Goal: Task Accomplishment & Management: Use online tool/utility

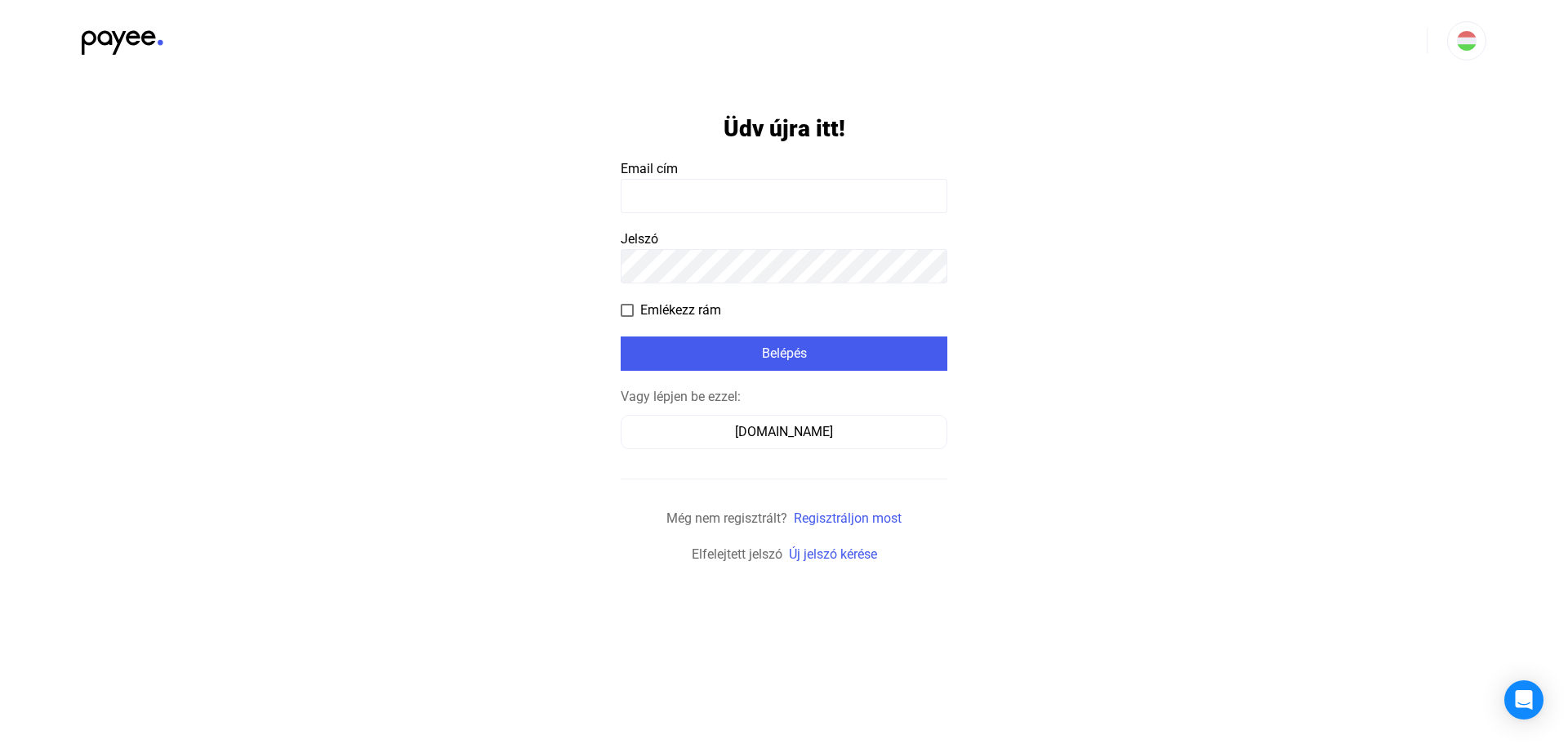
click at [669, 204] on input at bounding box center [784, 196] width 326 height 34
type input "**********"
click input "submit" at bounding box center [0, 0] width 0 height 0
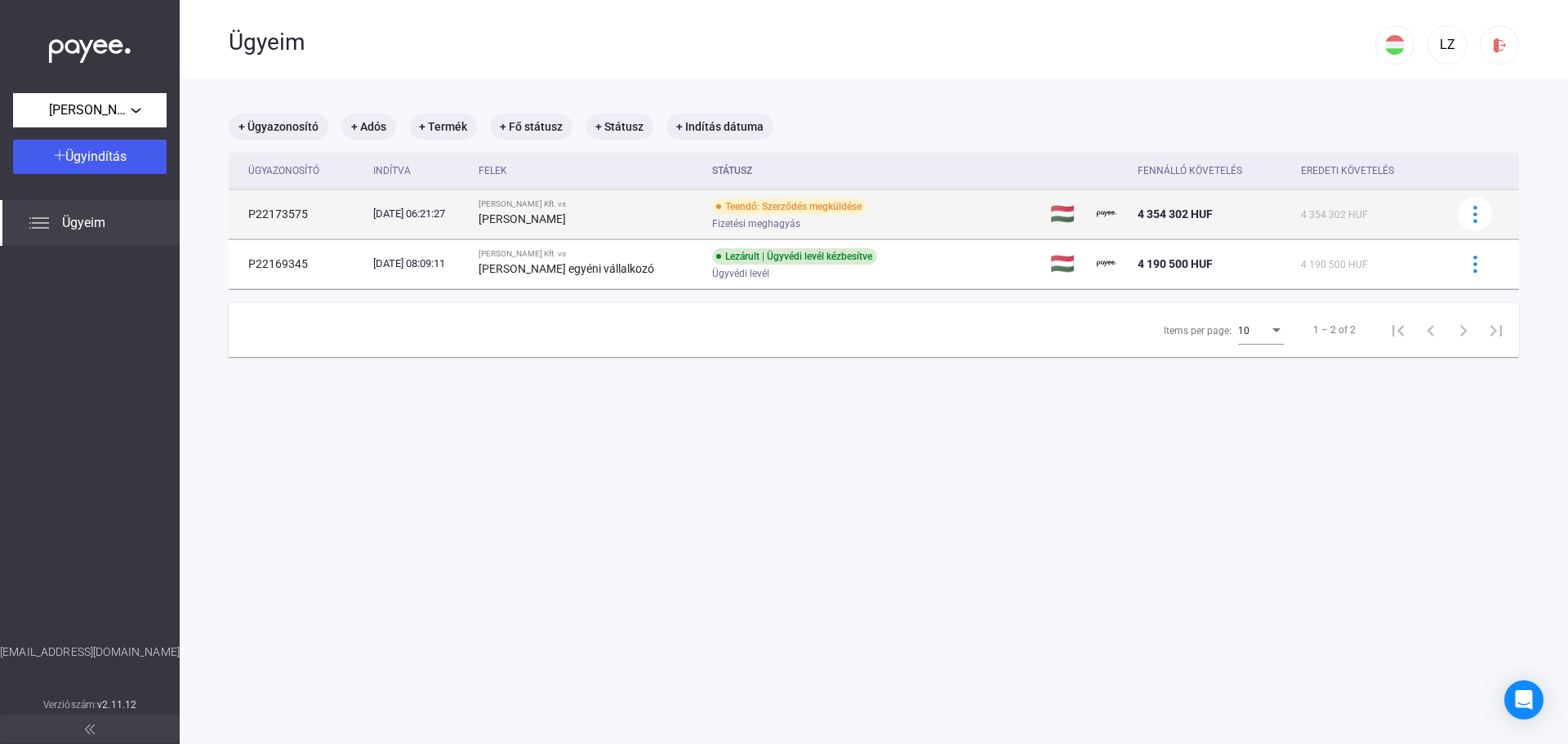
click at [626, 208] on div "[PERSON_NAME] Kft. vs" at bounding box center [588, 204] width 220 height 10
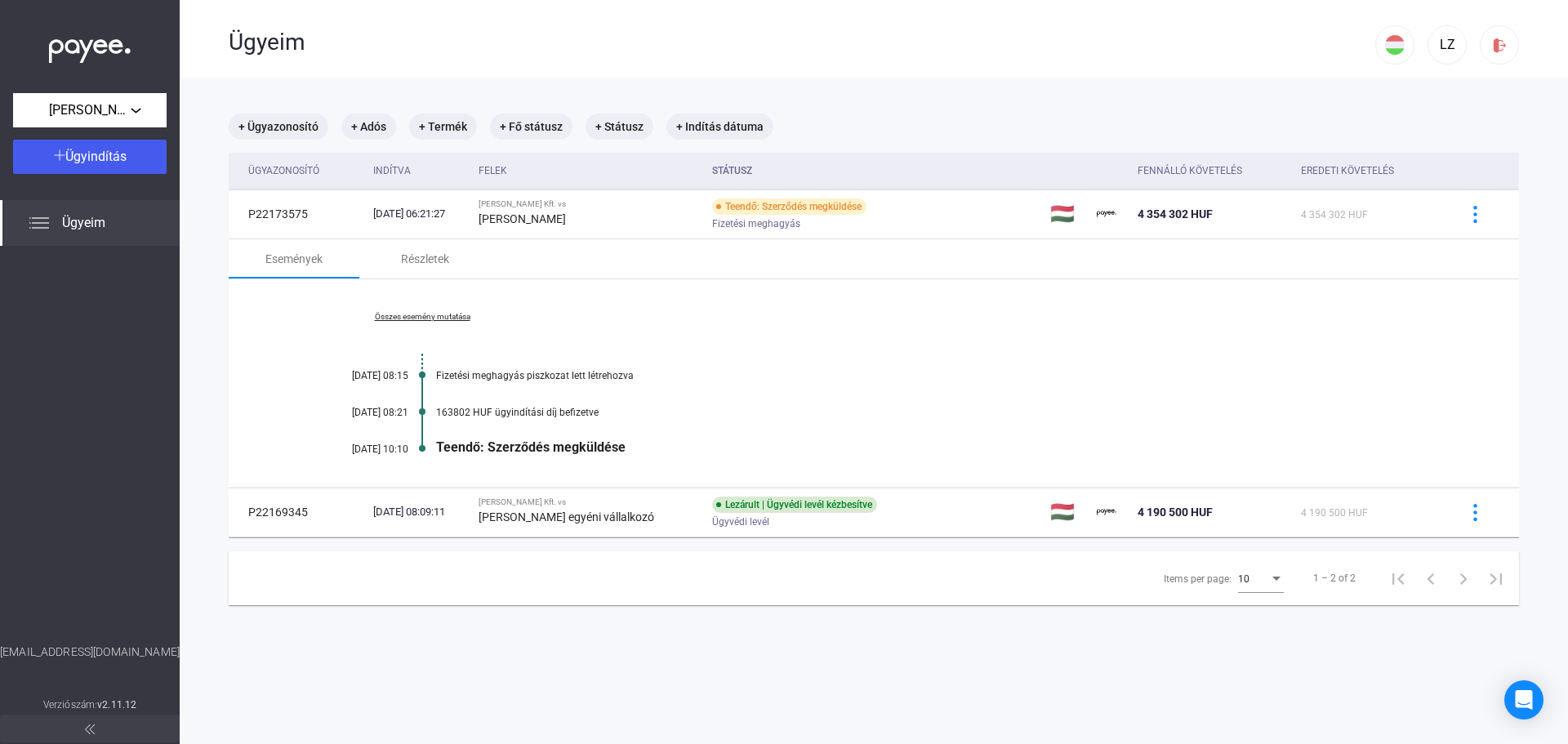
click at [570, 450] on div "Teendő: Szerződés megküldése" at bounding box center [937, 447] width 1001 height 16
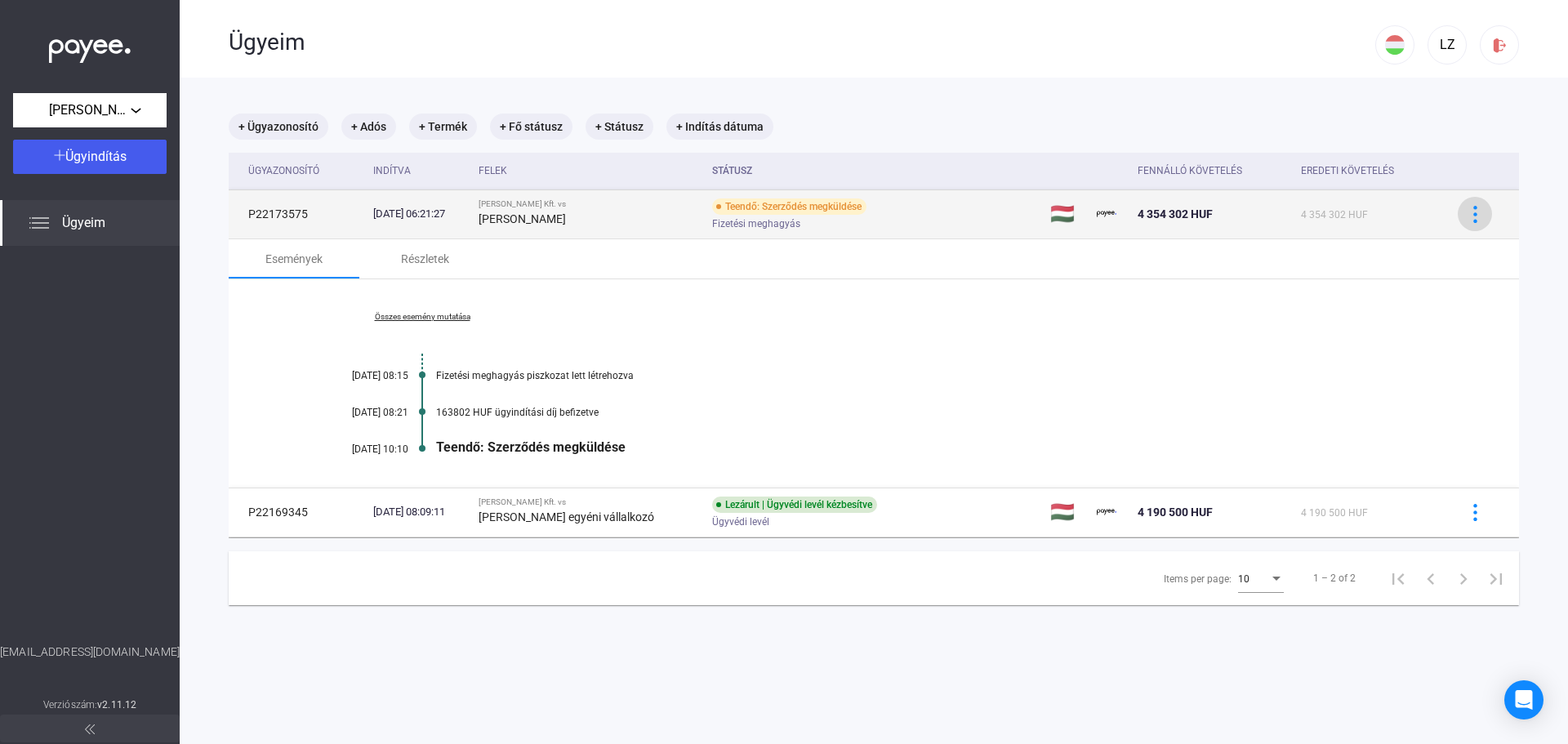
click at [1476, 213] on button at bounding box center [1474, 214] width 34 height 34
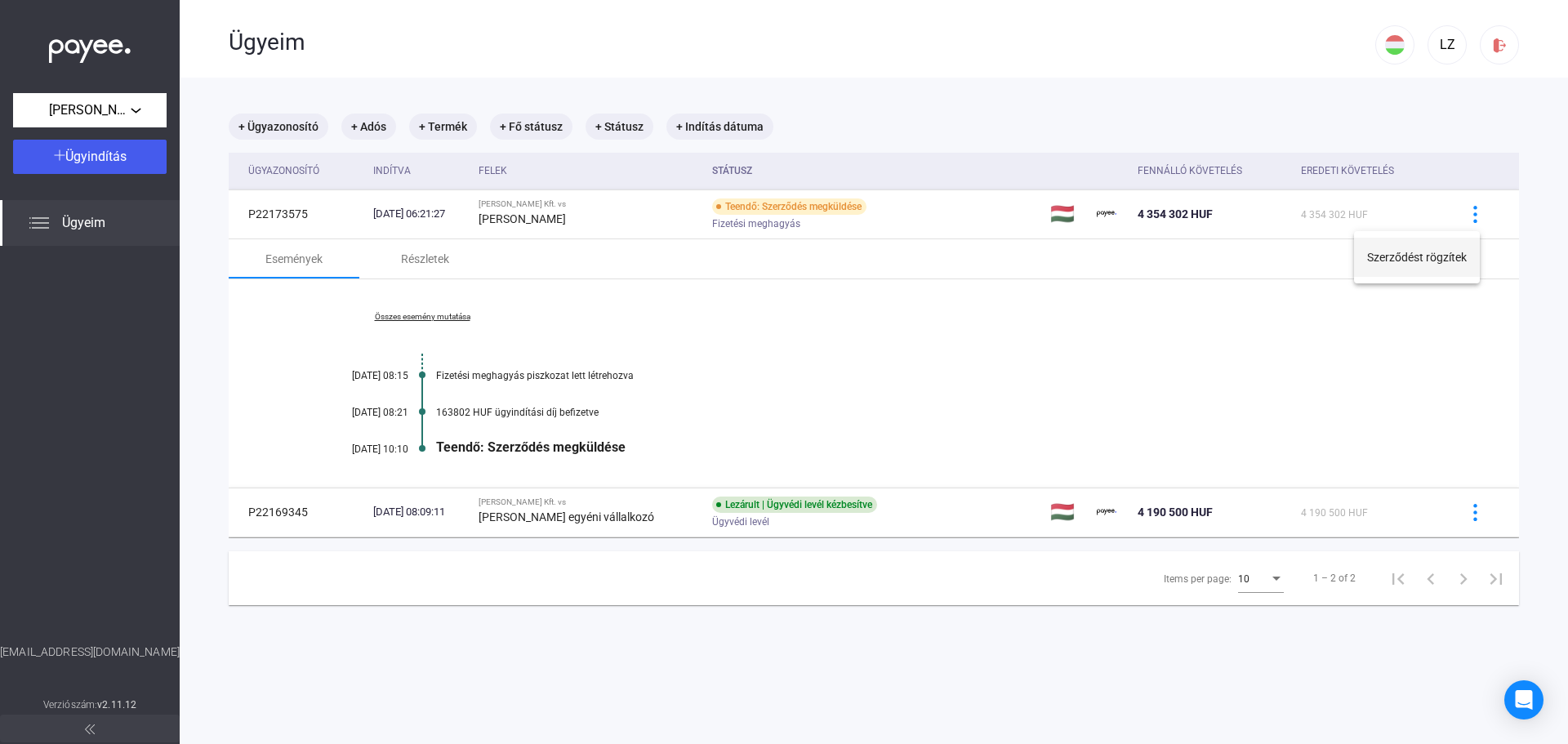
click at [1424, 263] on button "Szerződést rögzítek" at bounding box center [1416, 257] width 126 height 39
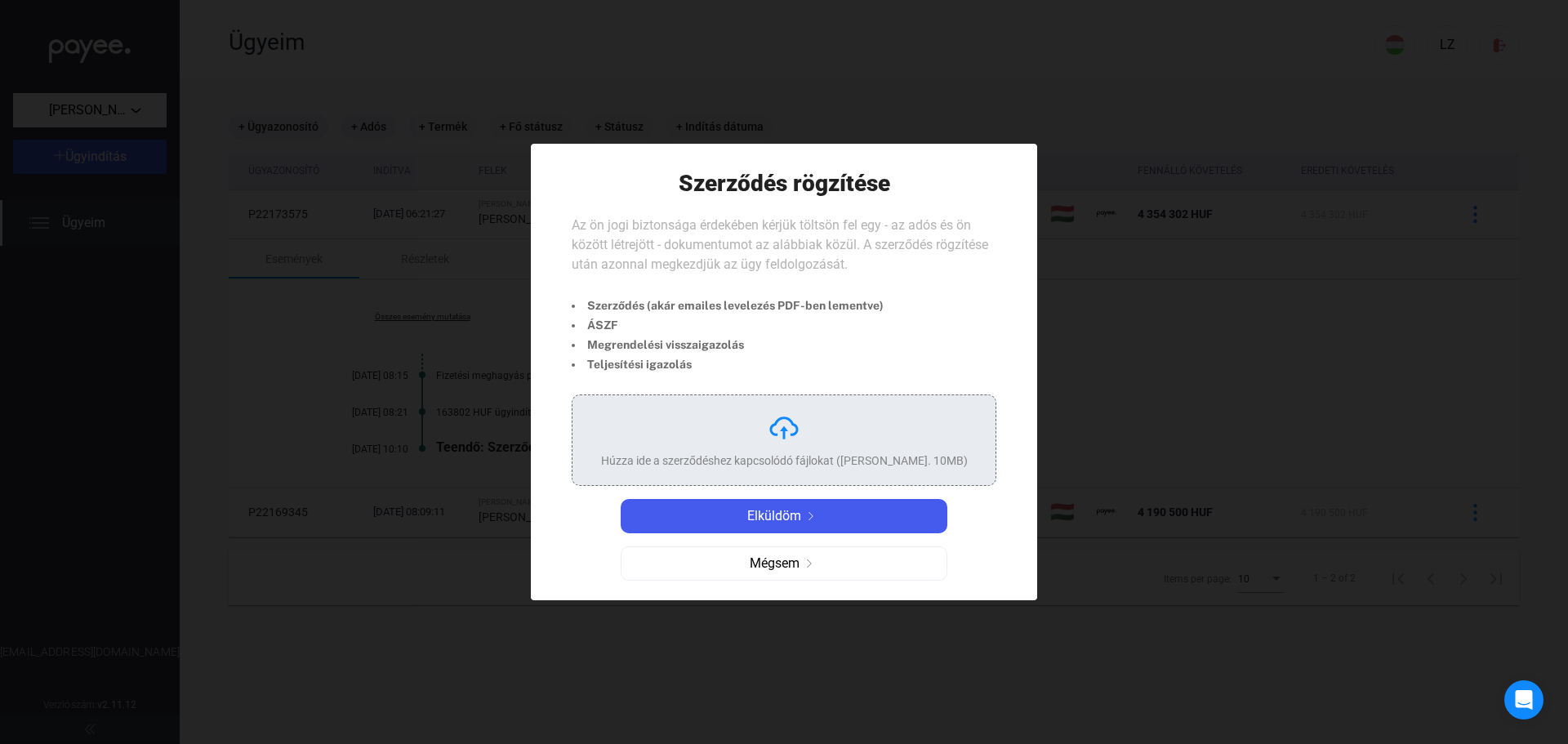
click at [785, 456] on div "Húzza ide a szerződéshez kapcsolódó fájlokat ([PERSON_NAME]. 10MB)" at bounding box center [784, 461] width 366 height 17
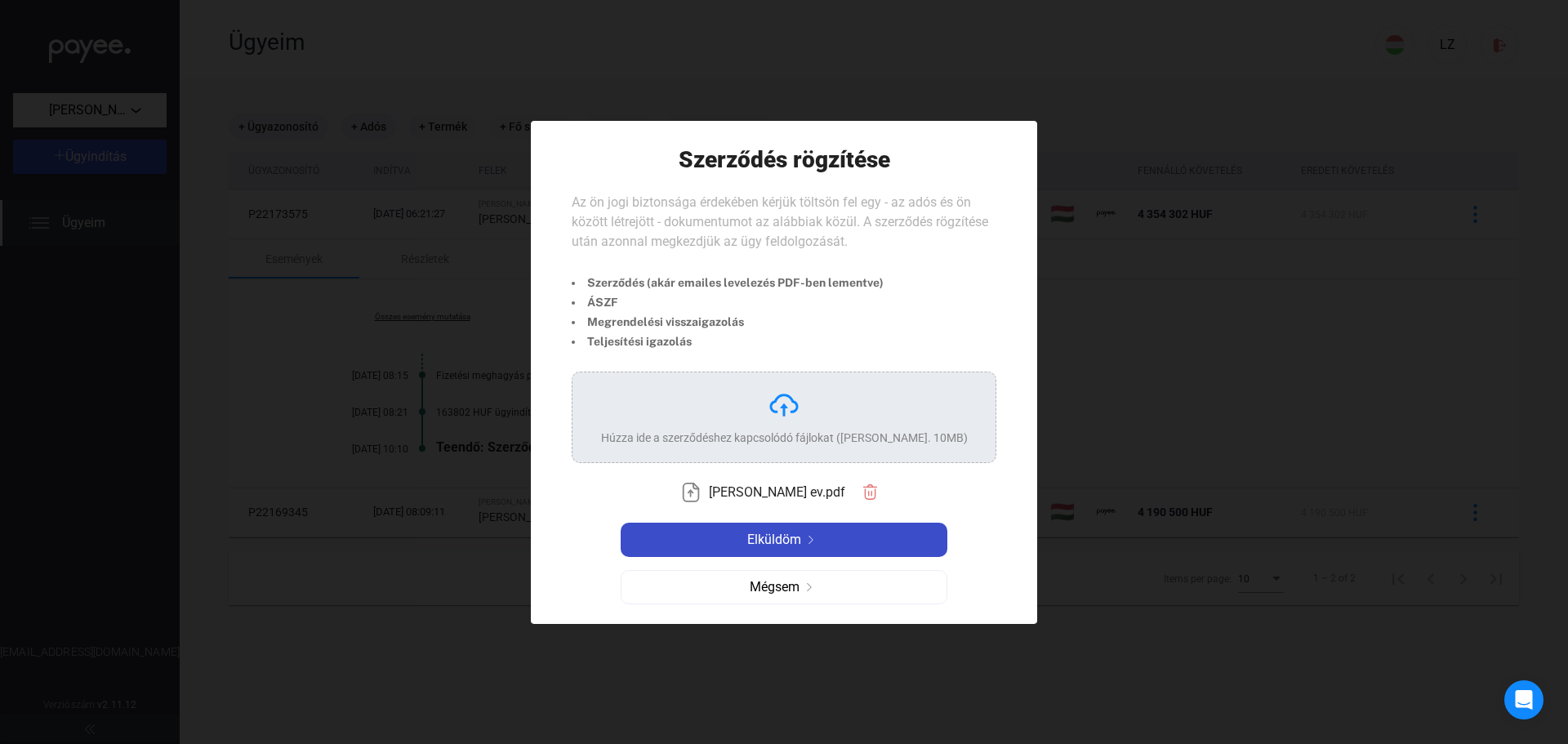
click at [809, 539] on img at bounding box center [810, 540] width 20 height 8
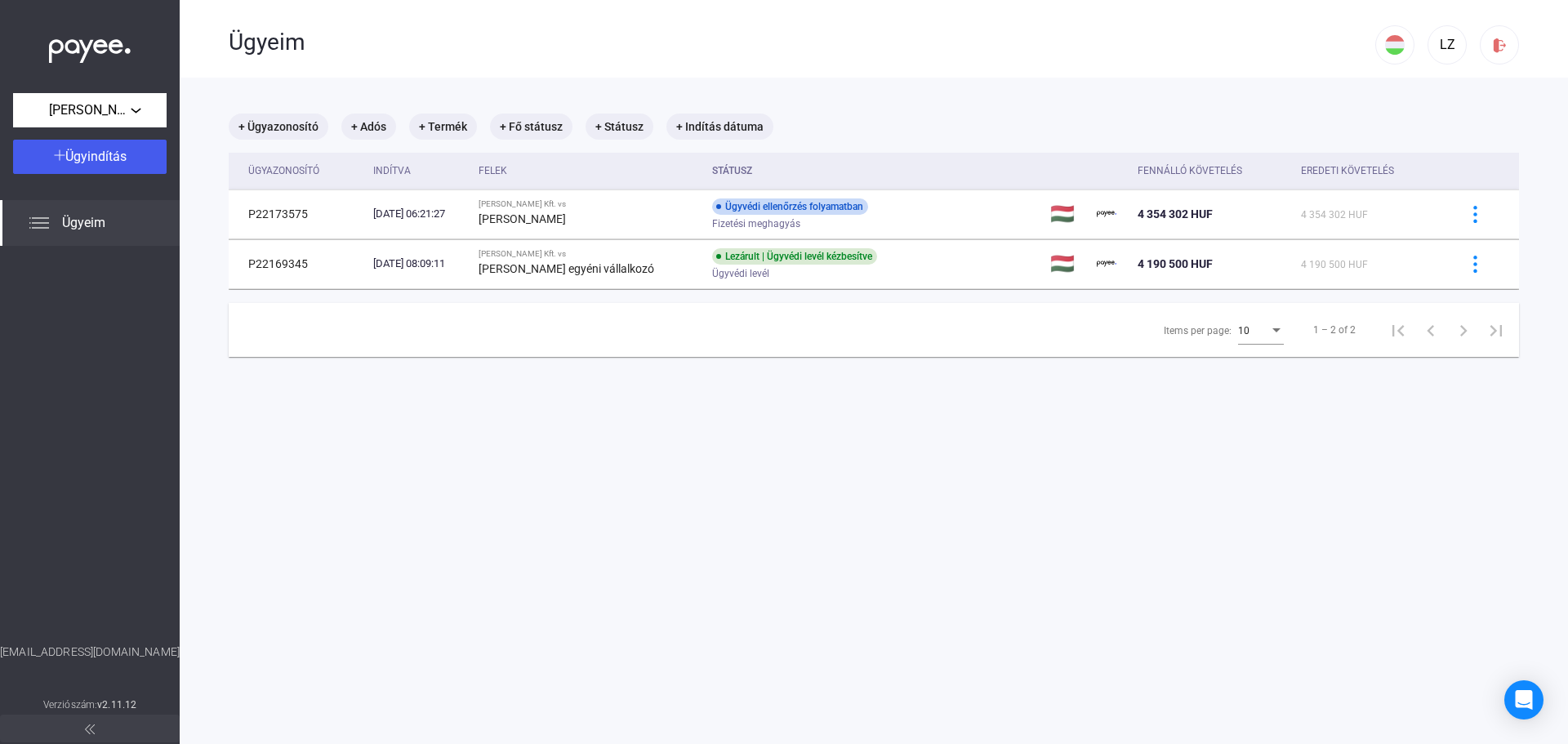
click at [846, 67] on div "Ügyeim" at bounding box center [802, 40] width 1147 height 81
click at [903, 83] on main "+ Ügyazonosító + Adós + Termék + Fő státusz + Státusz + Indítás dátuma Ügyazono…" at bounding box center [873, 449] width 1388 height 744
click at [990, 81] on main "+ Ügyazonosító + Adós + Termék + Fő státusz + Státusz + Indítás dátuma Ügyazono…" at bounding box center [873, 449] width 1388 height 744
click at [901, 9] on div "Ügyeim" at bounding box center [802, 40] width 1147 height 81
click at [901, 13] on div "Ügyeim" at bounding box center [802, 40] width 1147 height 81
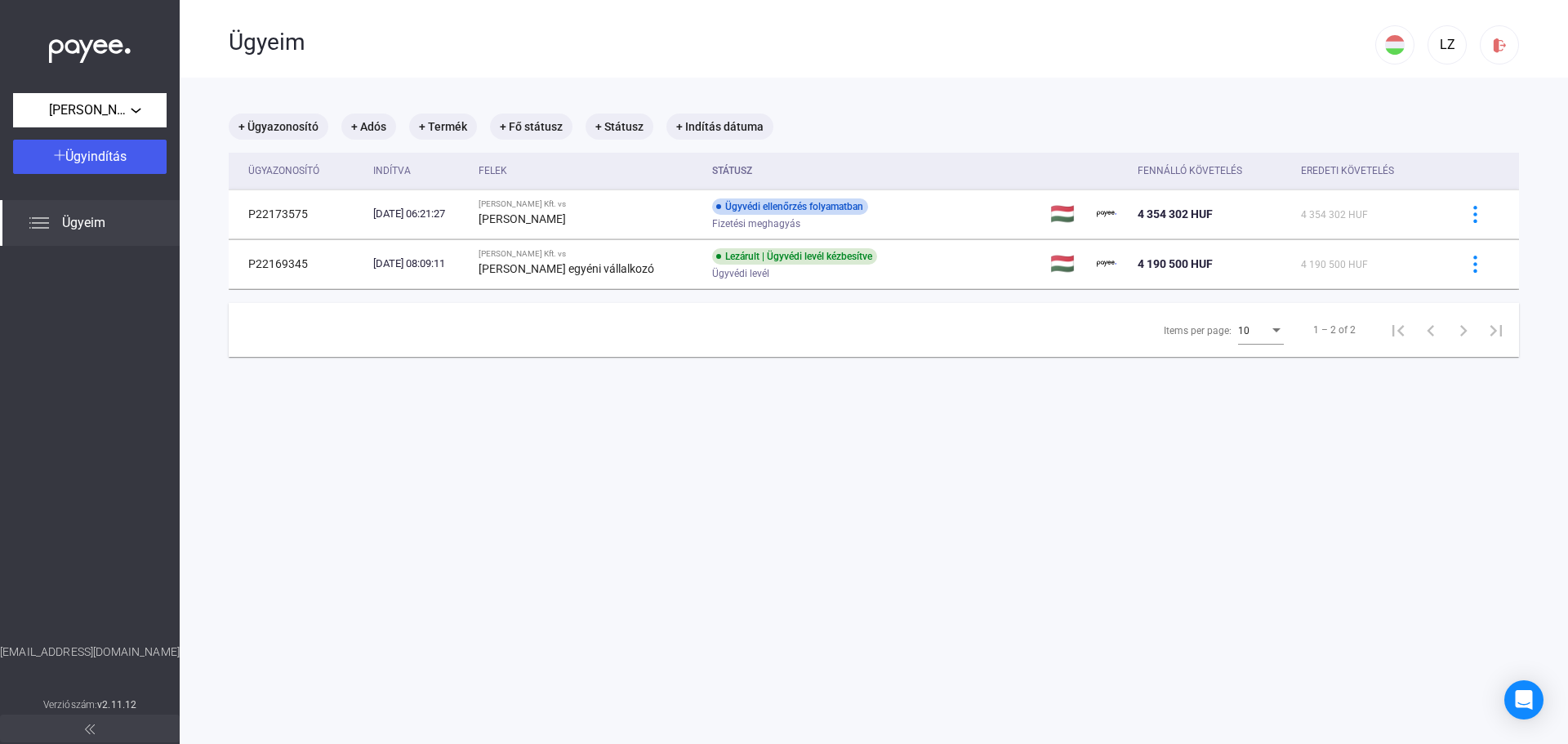
click at [907, 18] on div "Ügyeim" at bounding box center [802, 40] width 1147 height 81
